Goal: Task Accomplishment & Management: Manage account settings

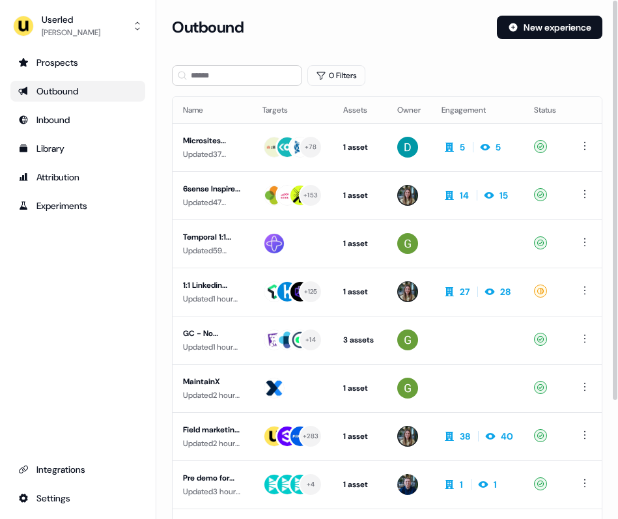
click at [598, 80] on div "0 Filters" at bounding box center [387, 75] width 430 height 21
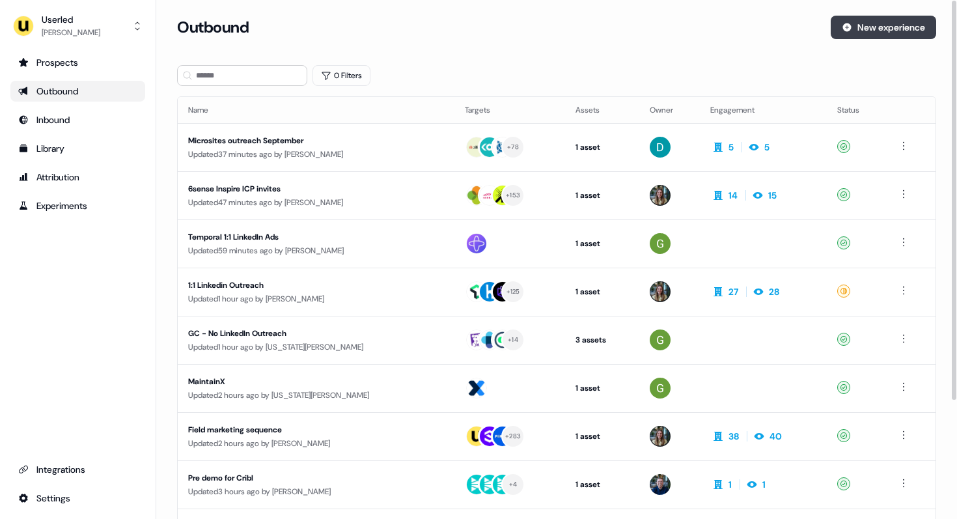
click at [845, 28] on icon at bounding box center [847, 27] width 8 height 8
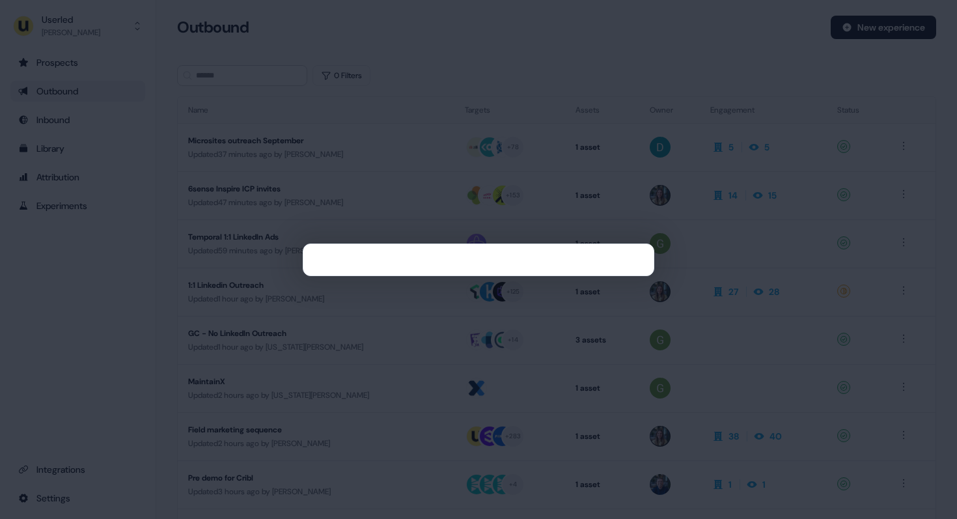
click at [727, 93] on div at bounding box center [478, 259] width 957 height 519
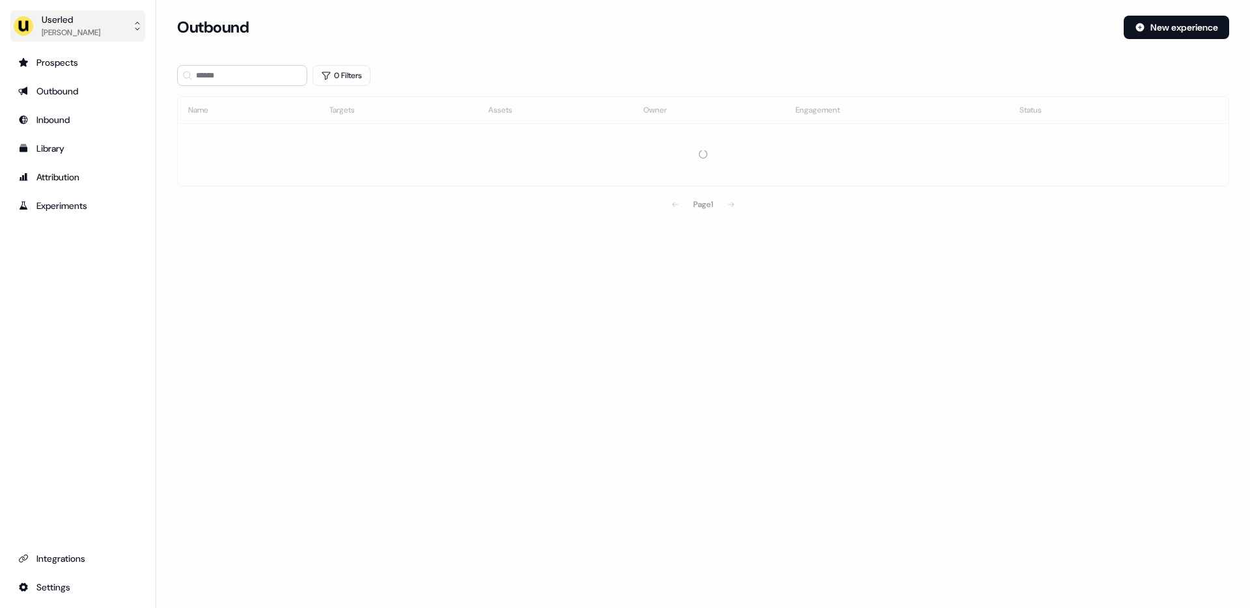
click at [46, 26] on div "[PERSON_NAME]" at bounding box center [71, 32] width 59 height 13
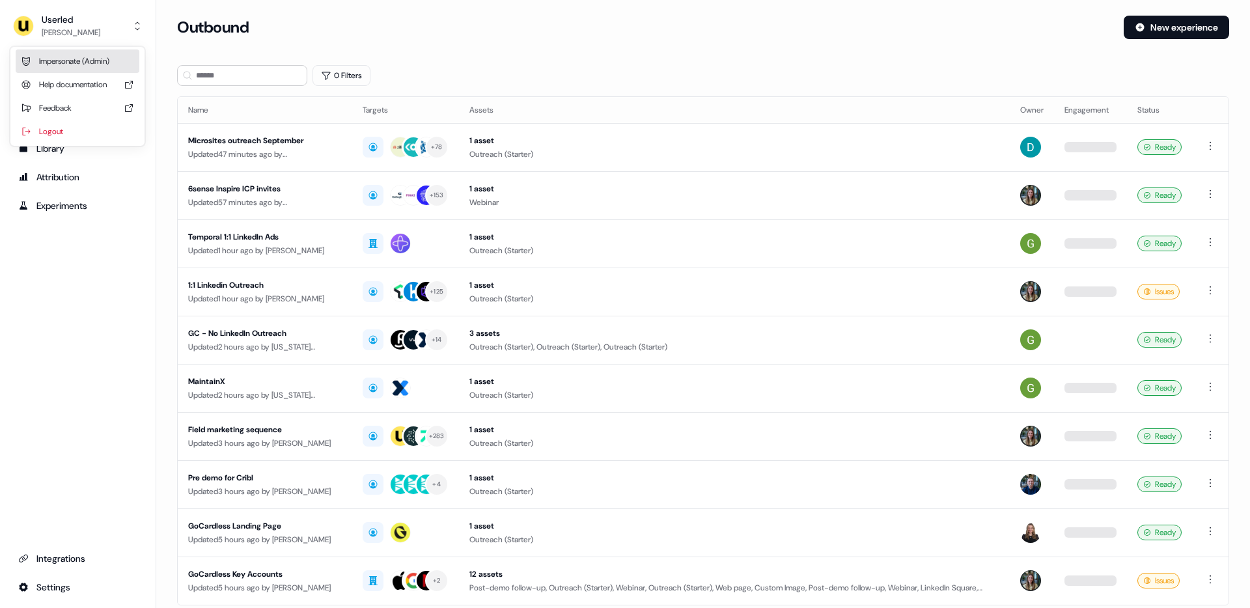
click at [75, 57] on div "Impersonate (Admin)" at bounding box center [78, 60] width 124 height 23
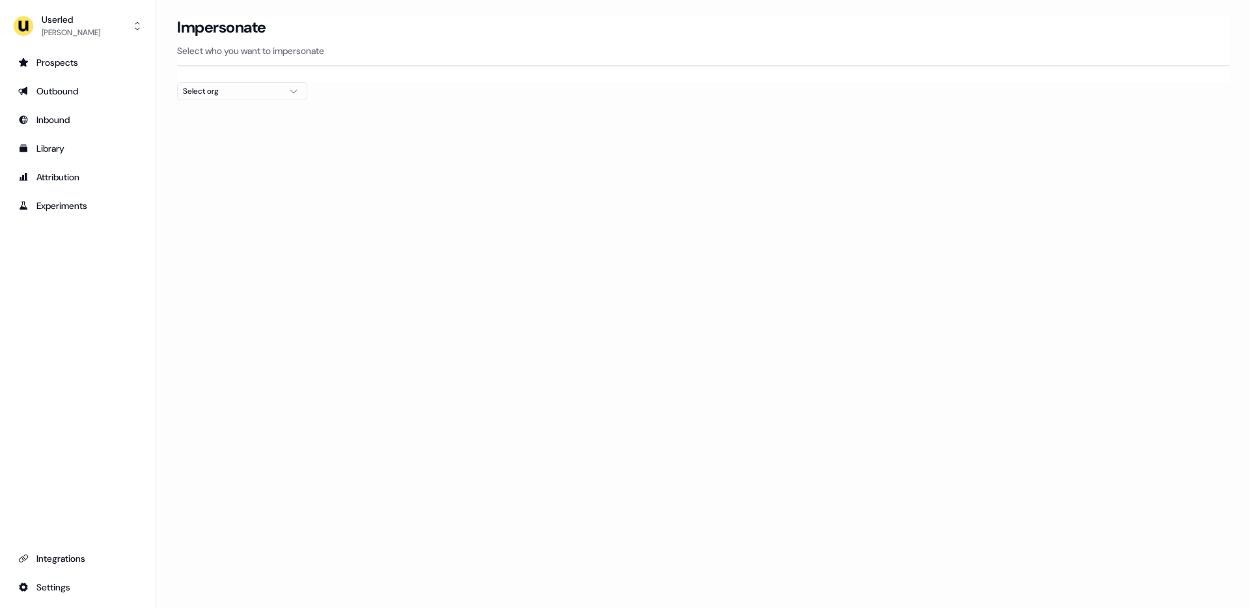
click at [238, 94] on div "Select org" at bounding box center [232, 91] width 98 height 13
type input "***"
click at [220, 139] on div "Kpler" at bounding box center [242, 138] width 129 height 21
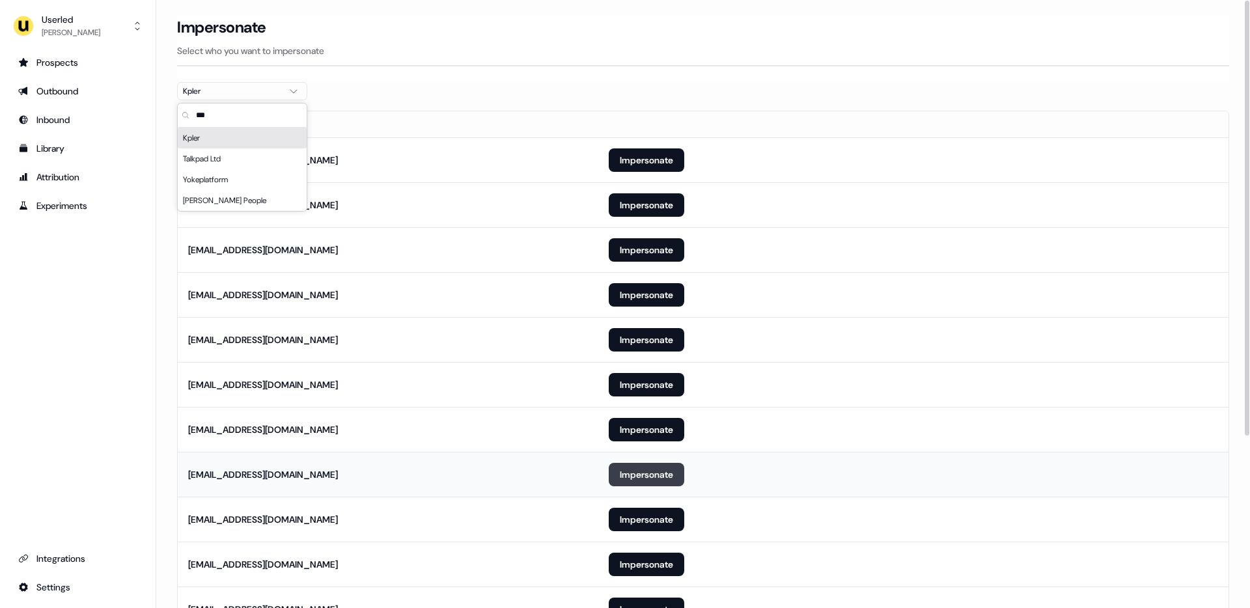
click at [617, 478] on button "Impersonate" at bounding box center [647, 474] width 76 height 23
